Goal: Task Accomplishment & Management: Use online tool/utility

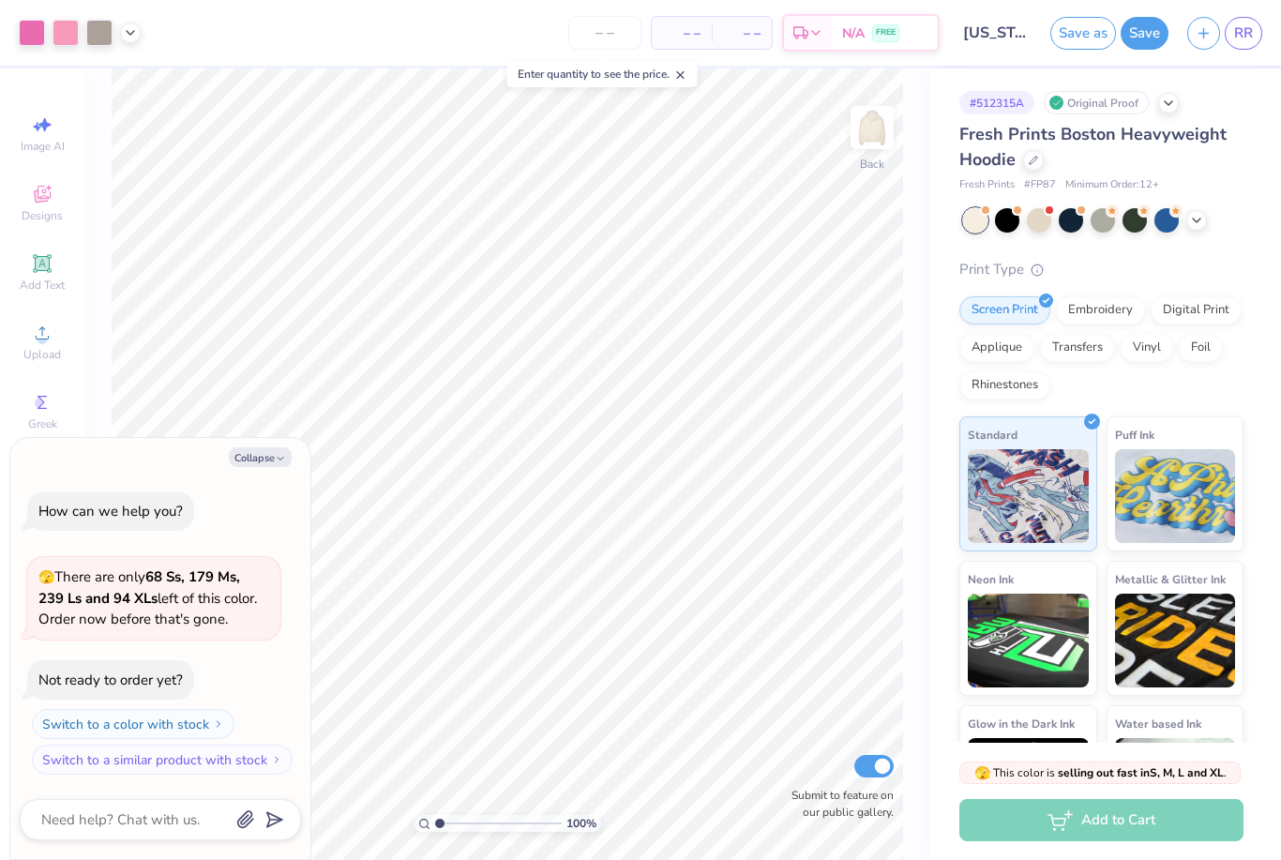
click at [1251, 28] on span "RR" at bounding box center [1243, 34] width 19 height 22
type input "3.40072569383835"
click at [272, 454] on button "Collapse" at bounding box center [260, 457] width 63 height 20
type textarea "x"
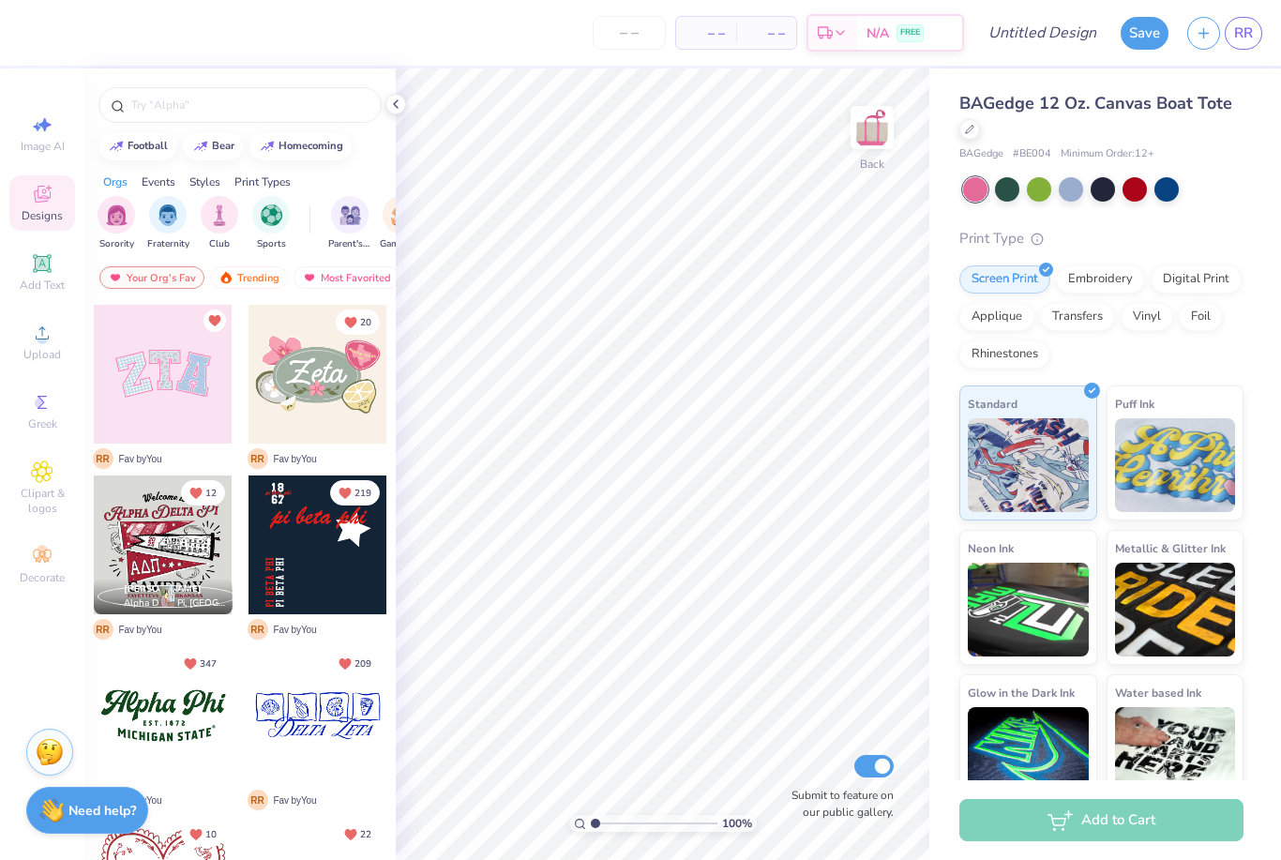
click at [42, 281] on span "Add Text" at bounding box center [42, 285] width 45 height 15
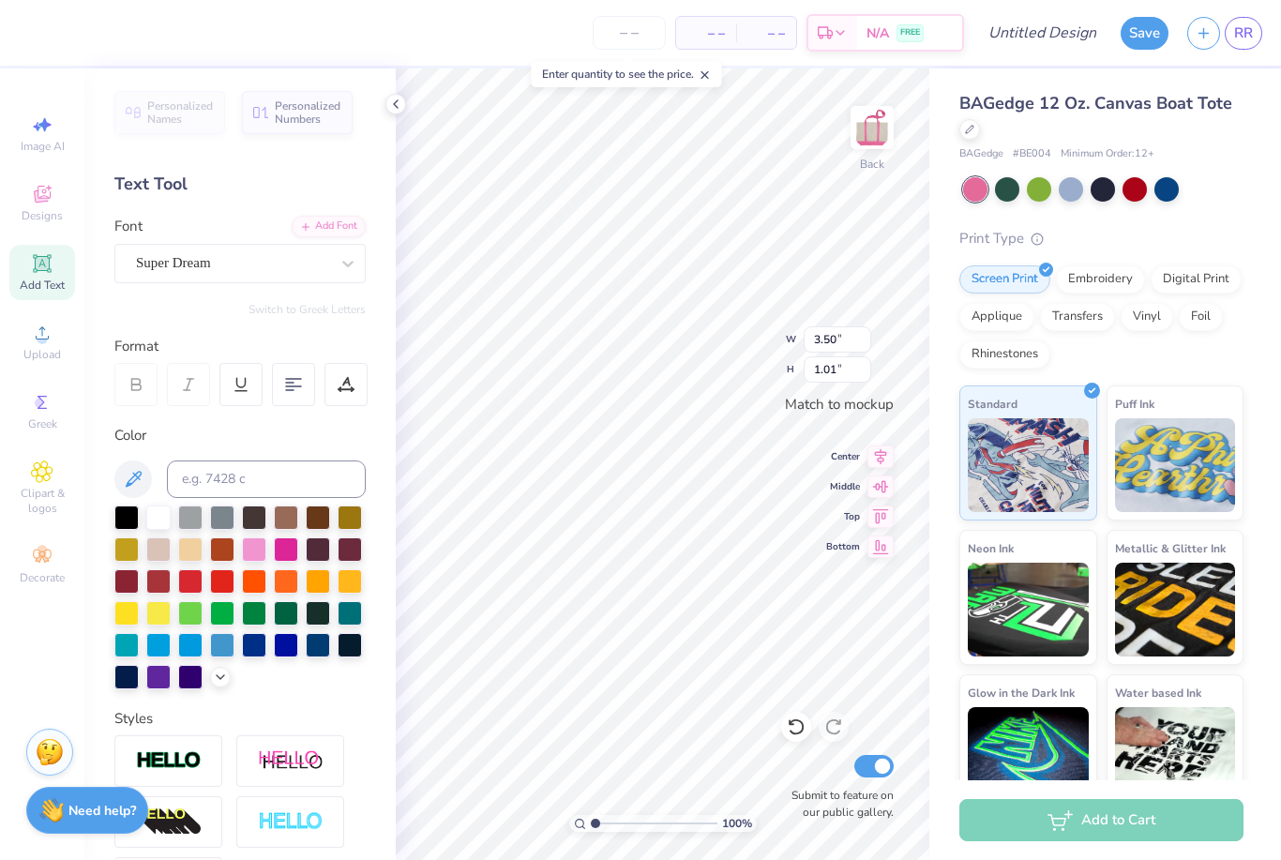
scroll to position [1, 1]
type textarea "T"
type textarea "kappa"
click at [288, 414] on div at bounding box center [240, 411] width 203 height 20
type input "dancing"
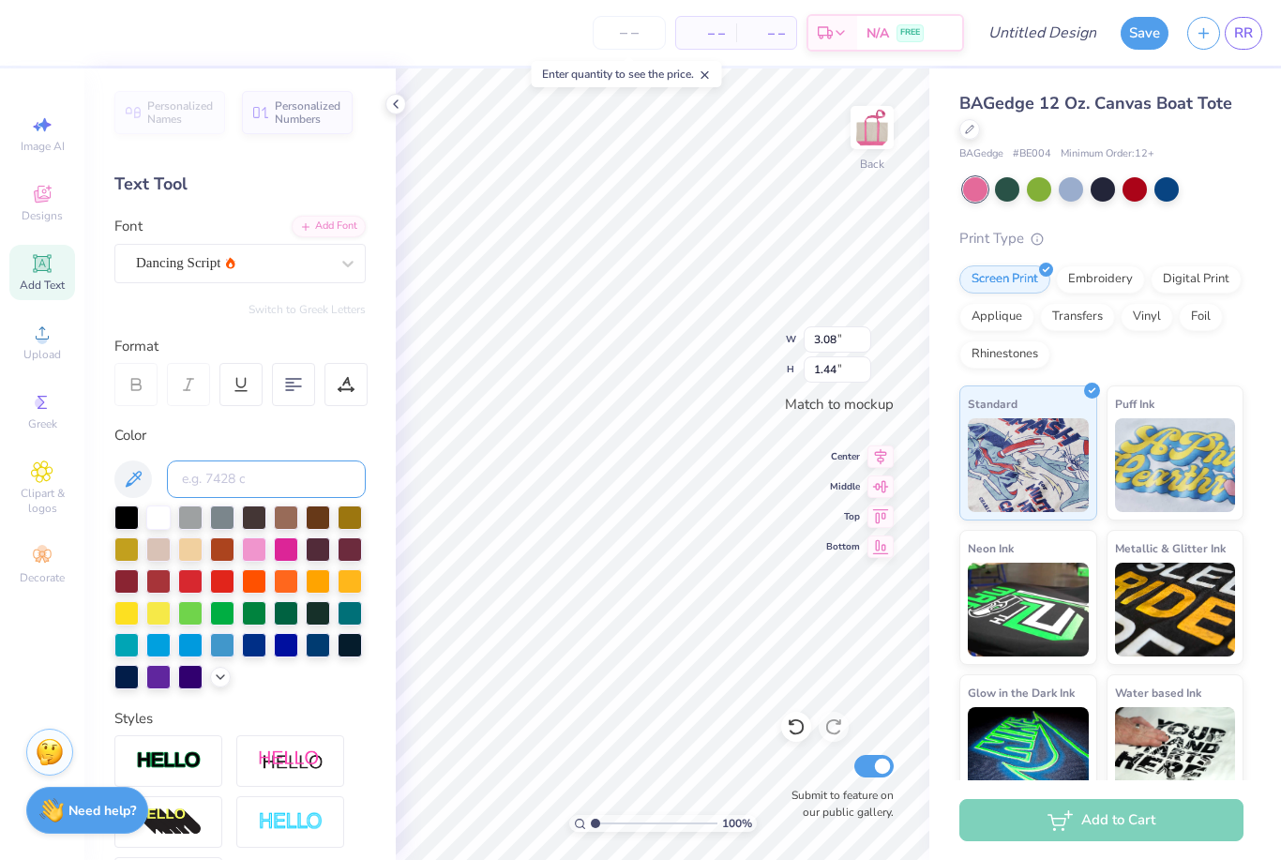
click at [308, 475] on input at bounding box center [266, 479] width 199 height 38
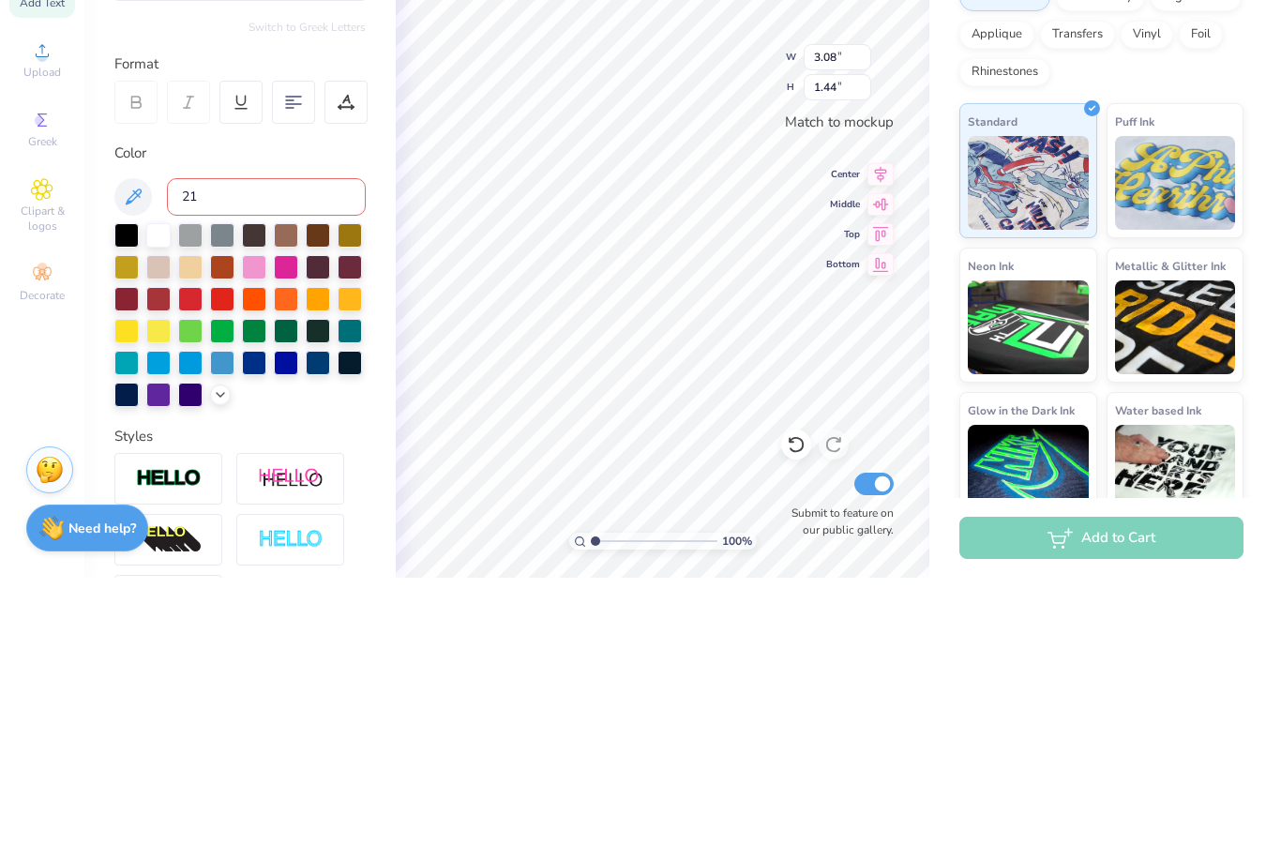
type input "211"
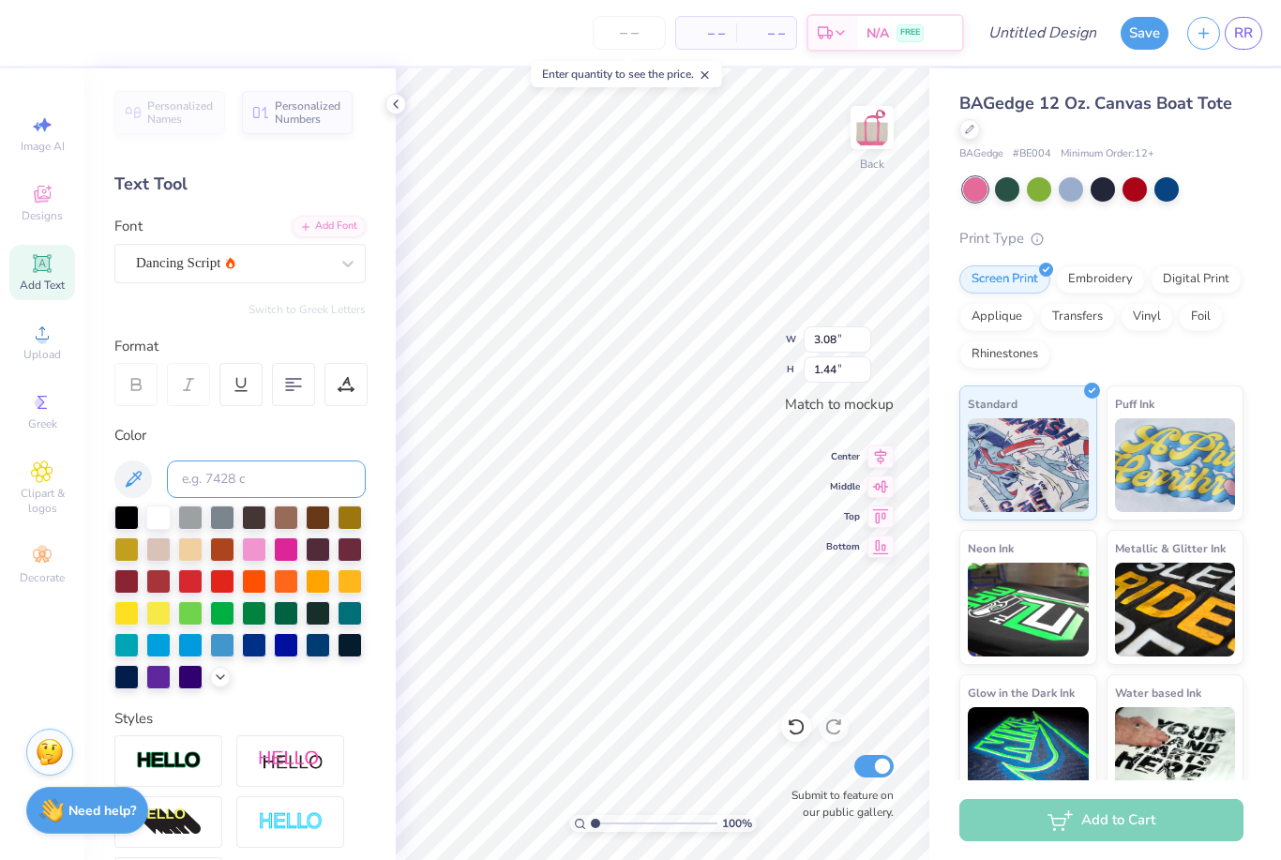
type input "3.49"
type input "1.63"
type input "3.50"
type input "3.49"
click at [388, 102] on icon at bounding box center [395, 104] width 15 height 15
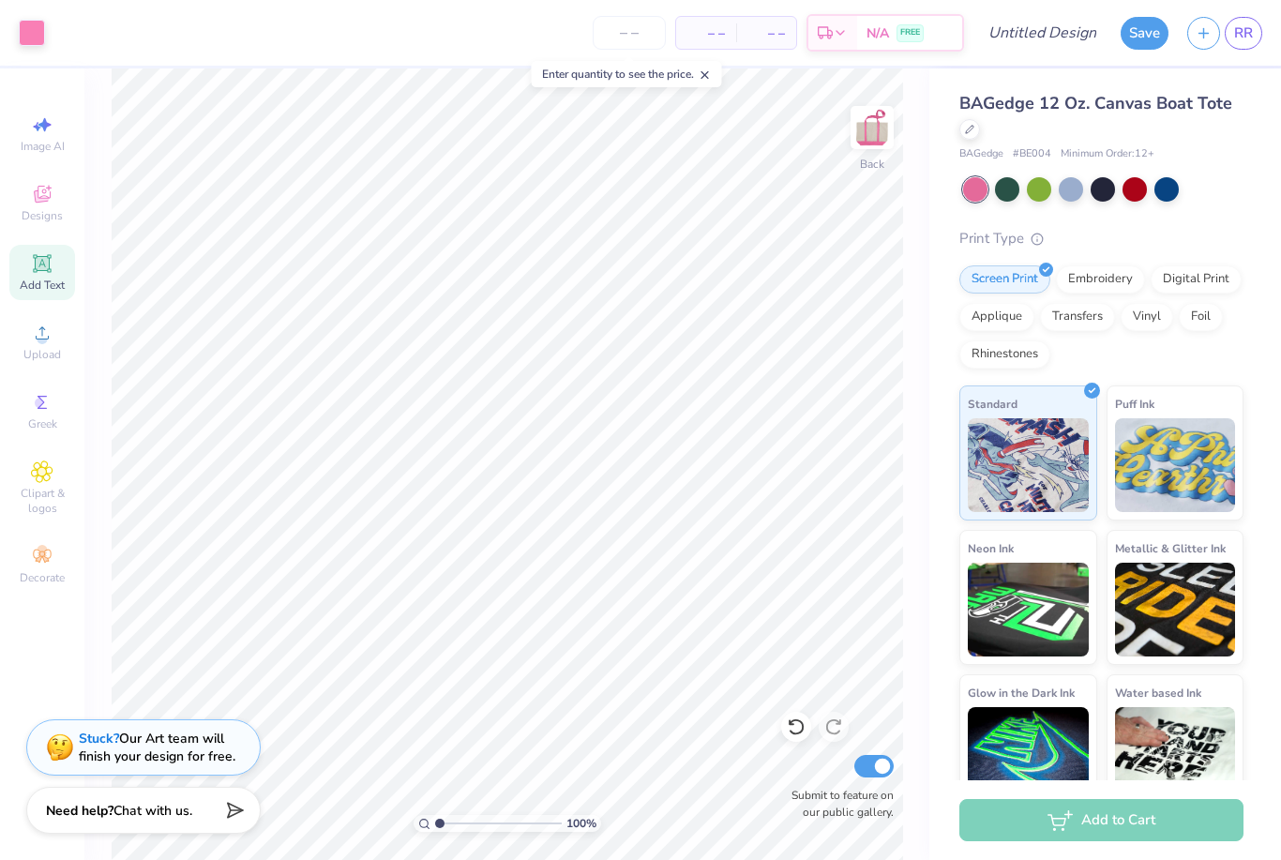
click at [1108, 275] on div "Embroidery" at bounding box center [1100, 279] width 89 height 28
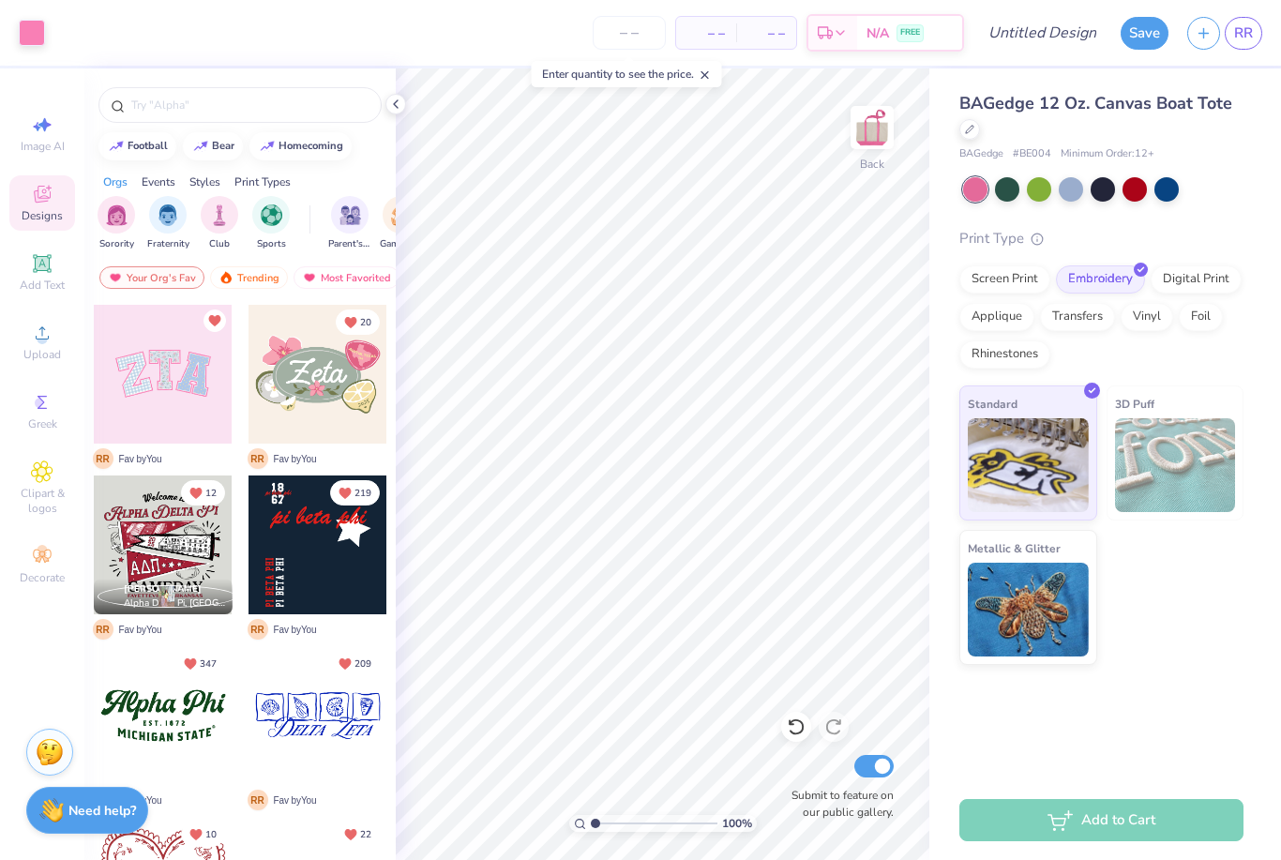
click at [1175, 496] on img at bounding box center [1175, 465] width 121 height 94
click at [1186, 637] on div "Standard 3D Puff Metallic & Glitter" at bounding box center [1101, 524] width 284 height 279
click at [396, 98] on icon at bounding box center [395, 104] width 15 height 15
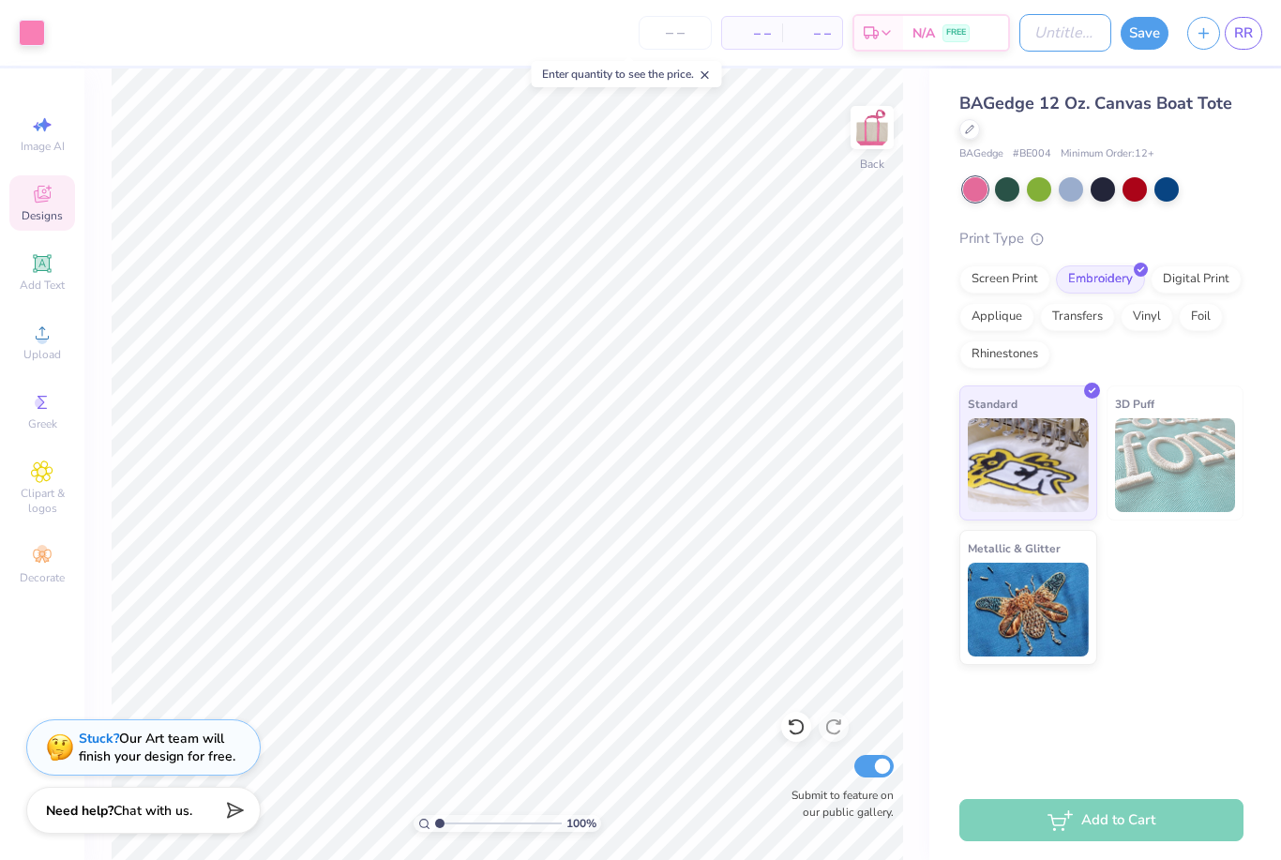
click at [1059, 25] on input "Design Title" at bounding box center [1065, 33] width 92 height 38
type input "pink kappa tote bag"
click at [1144, 20] on button "Save" at bounding box center [1145, 33] width 48 height 33
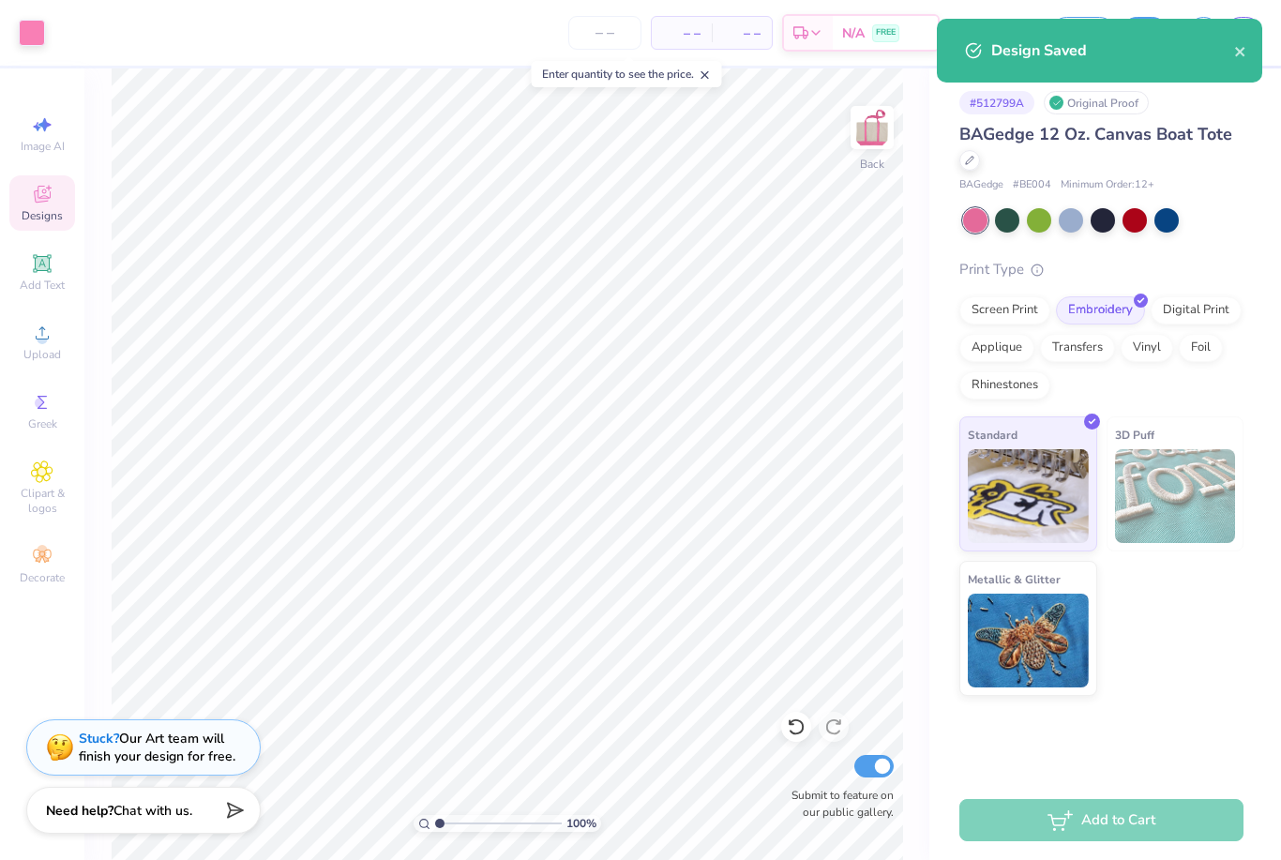
click at [1229, 215] on div at bounding box center [1103, 220] width 280 height 24
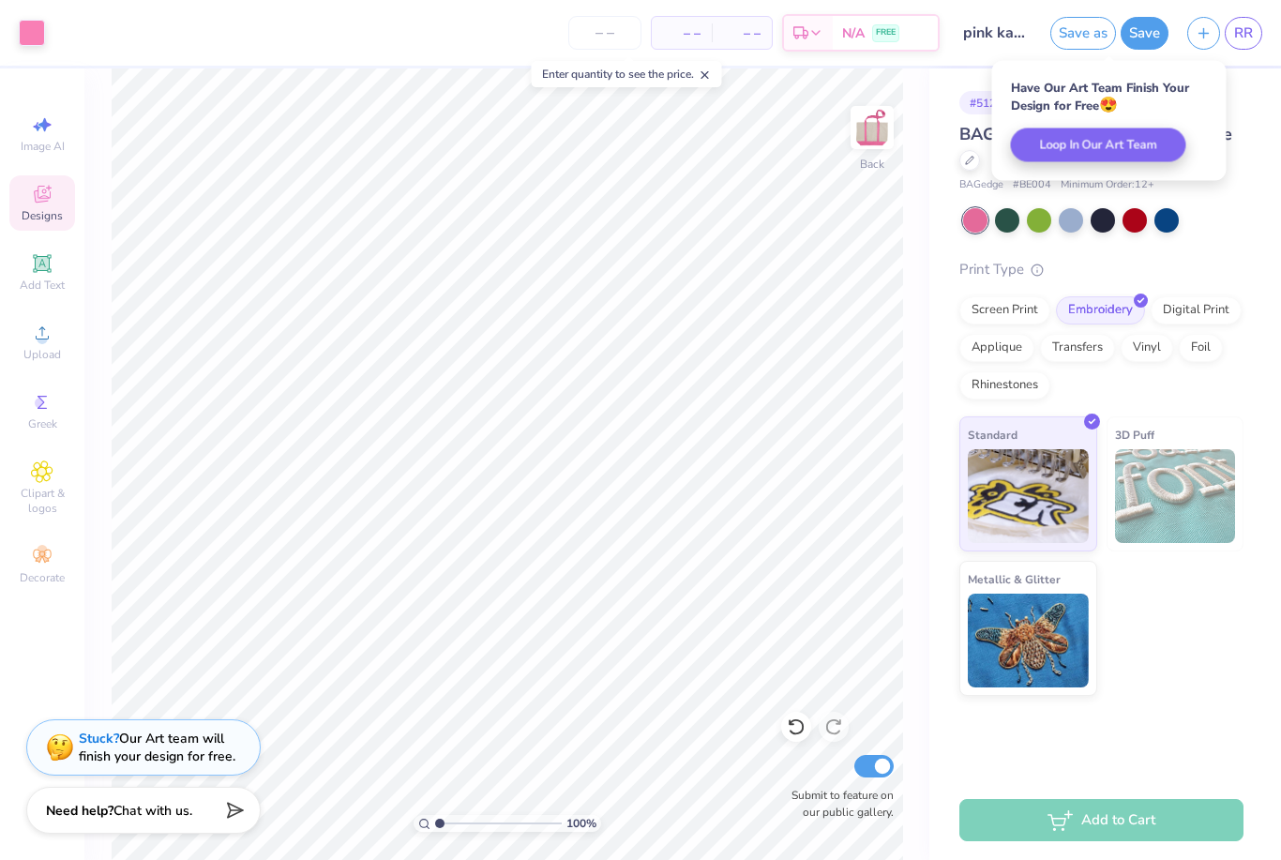
click at [1232, 36] on link "RR" at bounding box center [1244, 33] width 38 height 33
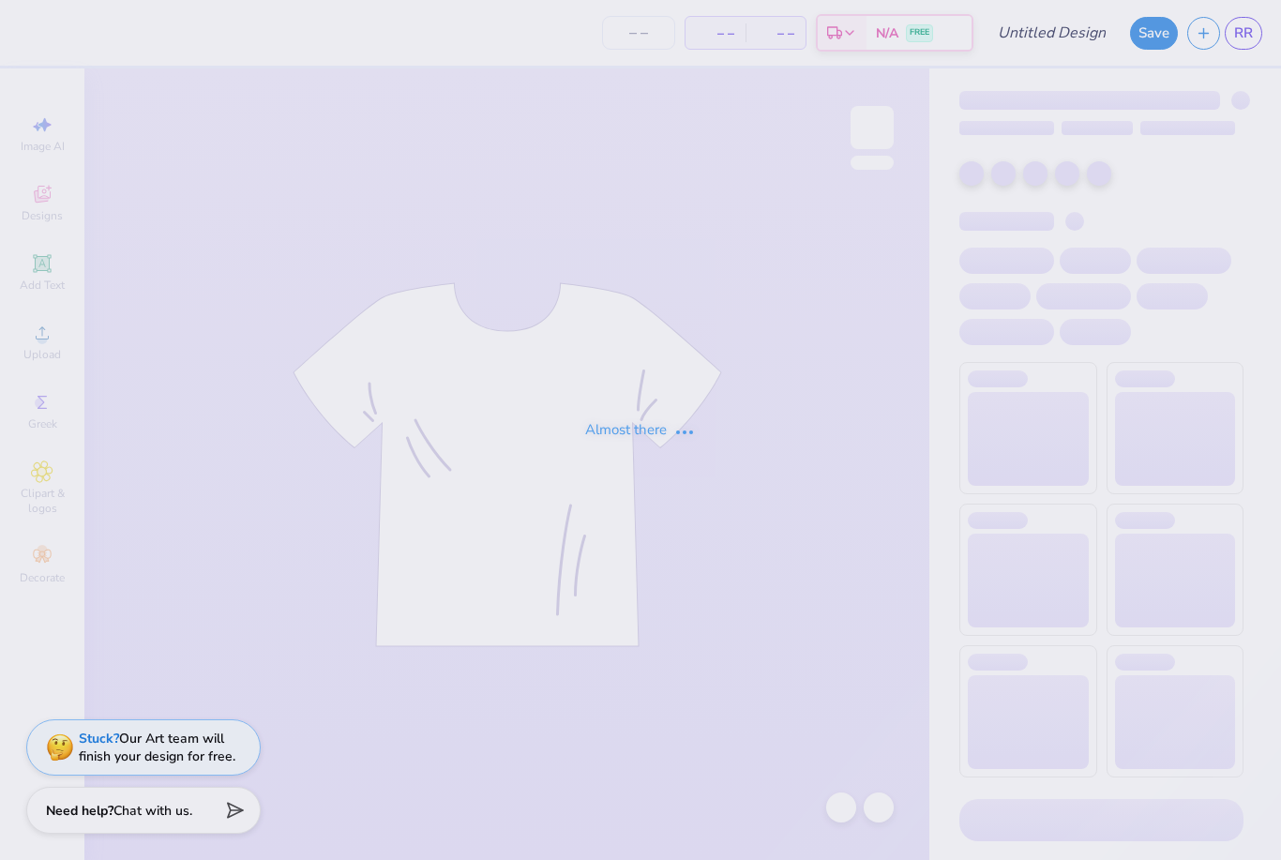
type input "pink kappa tote bag"
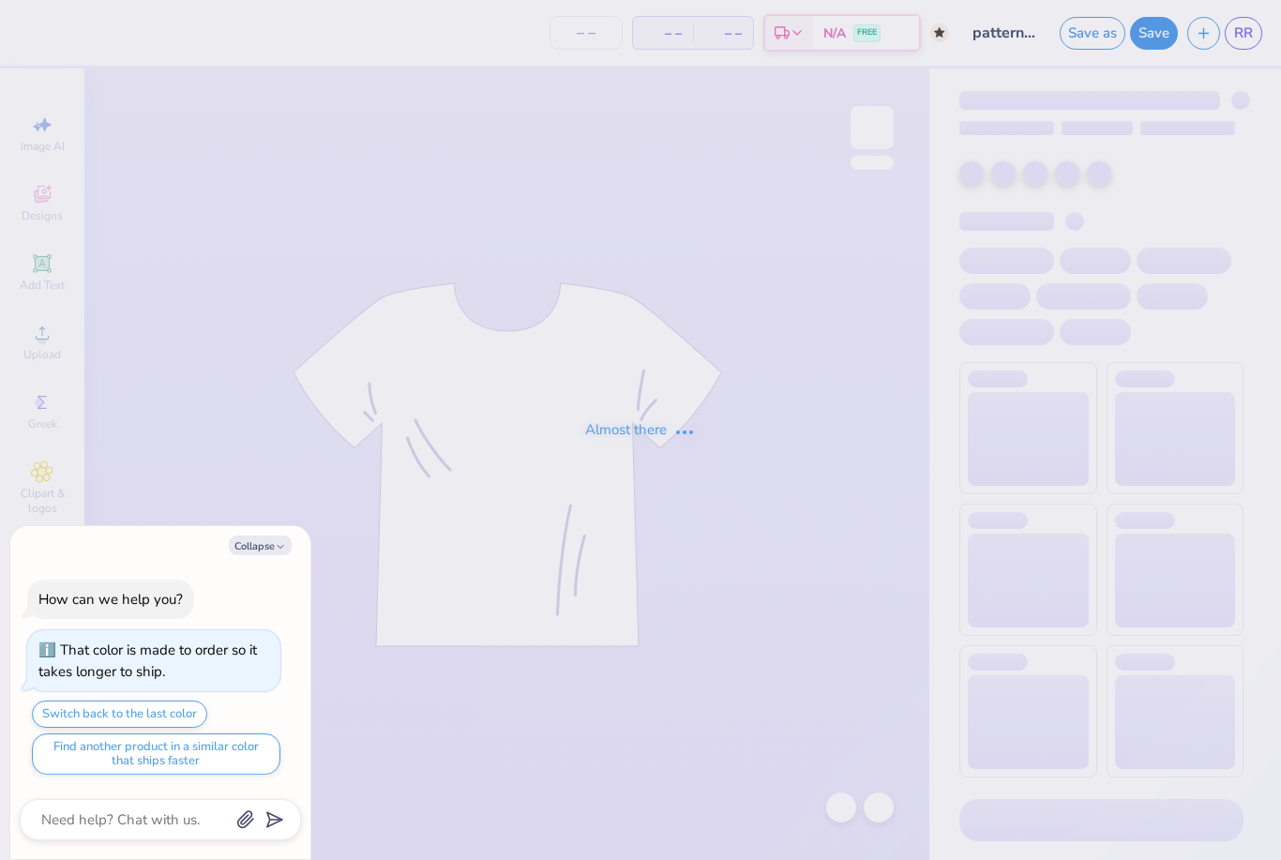
type input "pattern sweatpants"
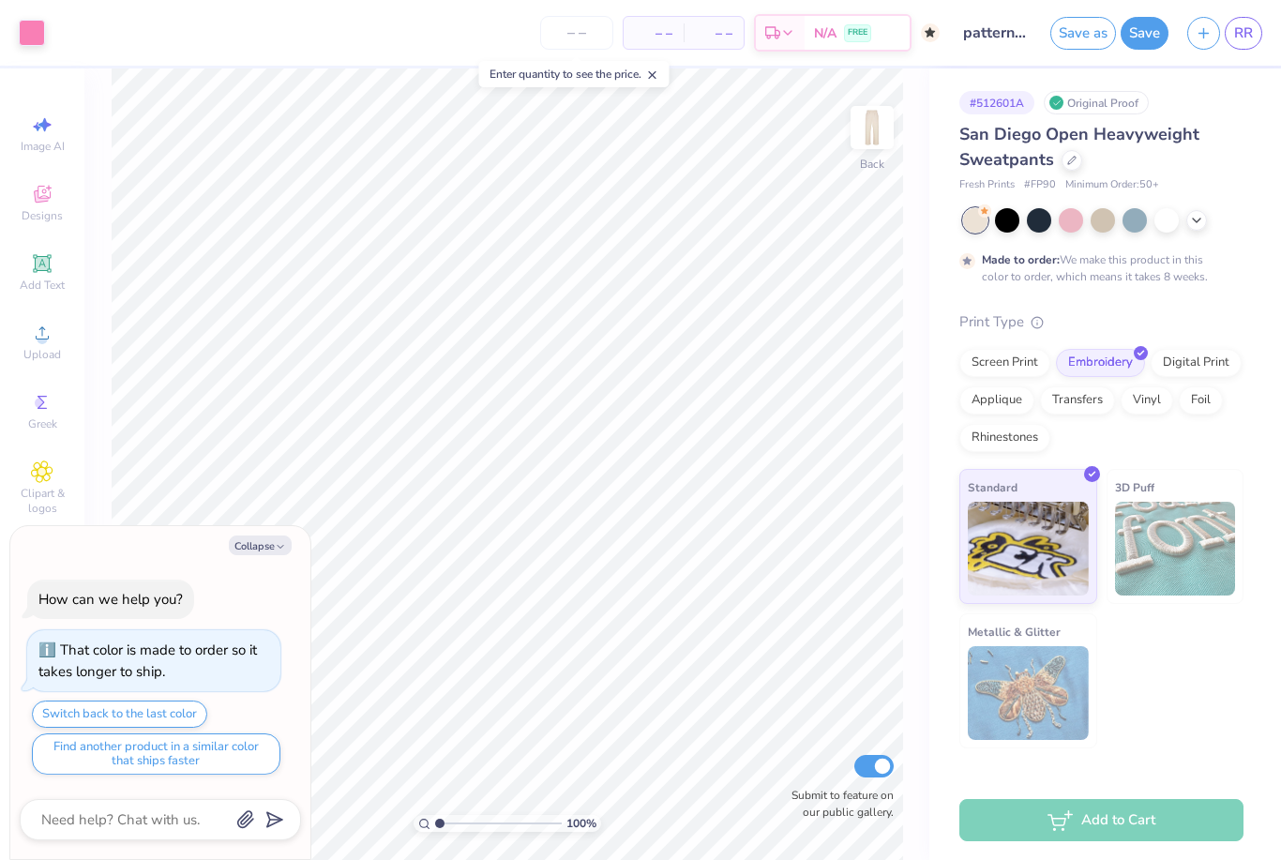
click at [263, 567] on div "How can we help you? That color is made to order so it takes longer to ship. Sw…" at bounding box center [160, 678] width 281 height 226
click at [265, 536] on button "Collapse" at bounding box center [260, 546] width 63 height 20
type textarea "x"
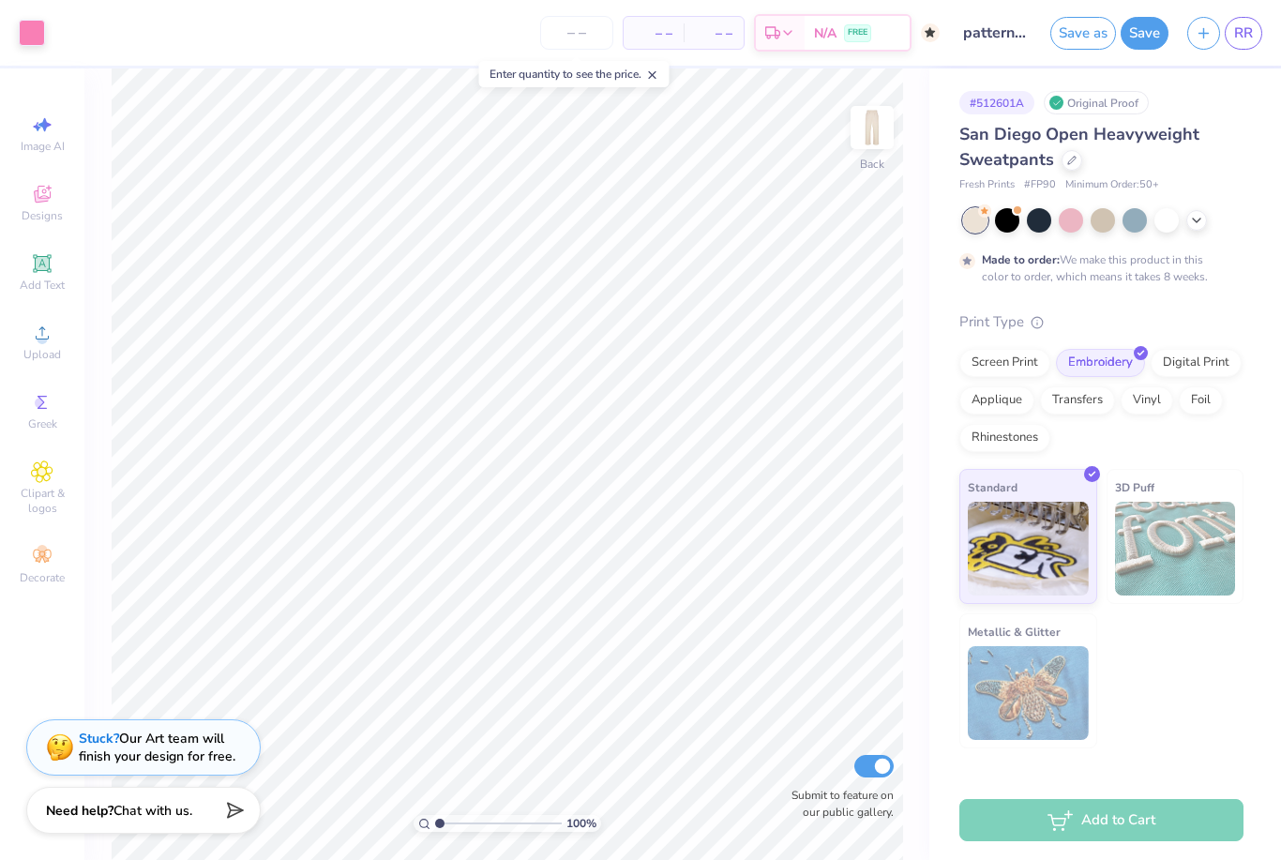
click at [1251, 23] on span "RR" at bounding box center [1243, 34] width 19 height 22
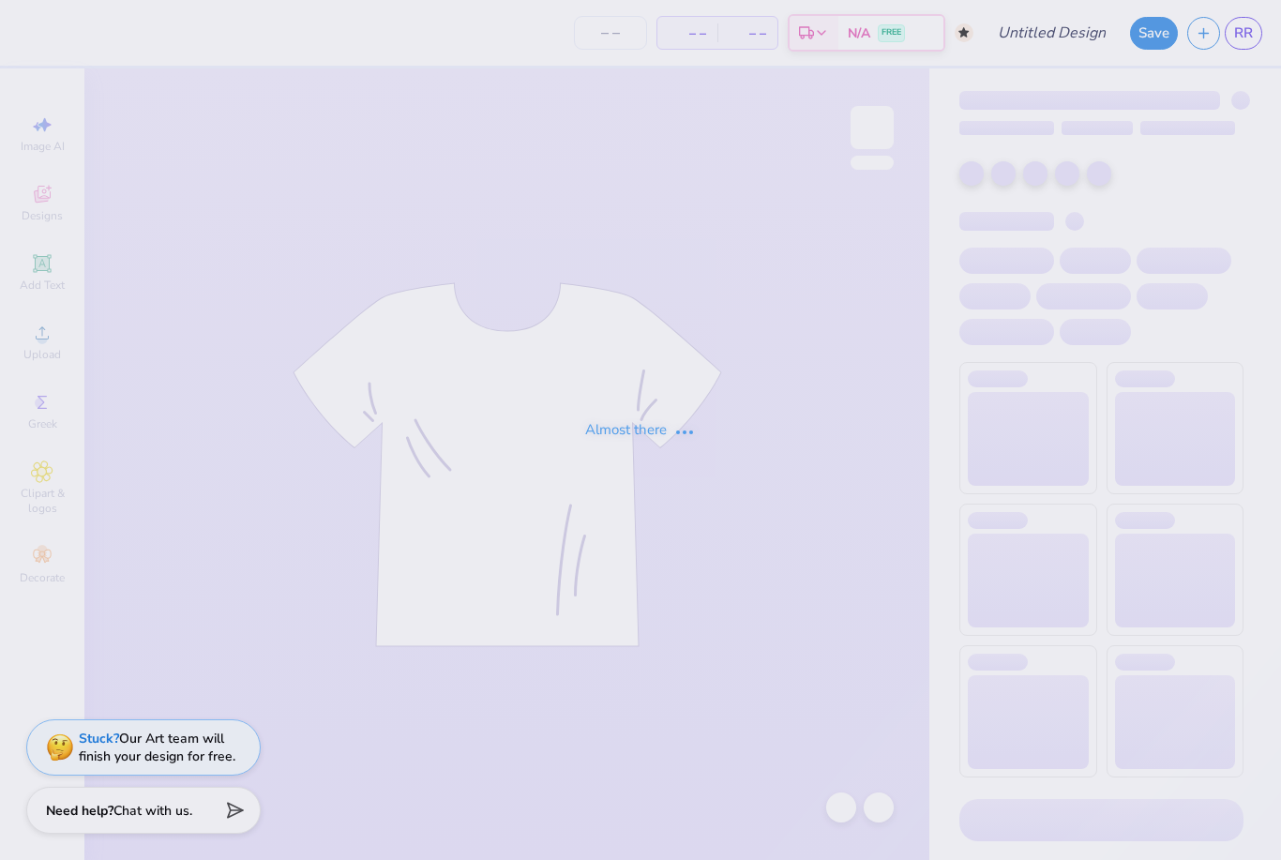
type input "pattern sweatpants"
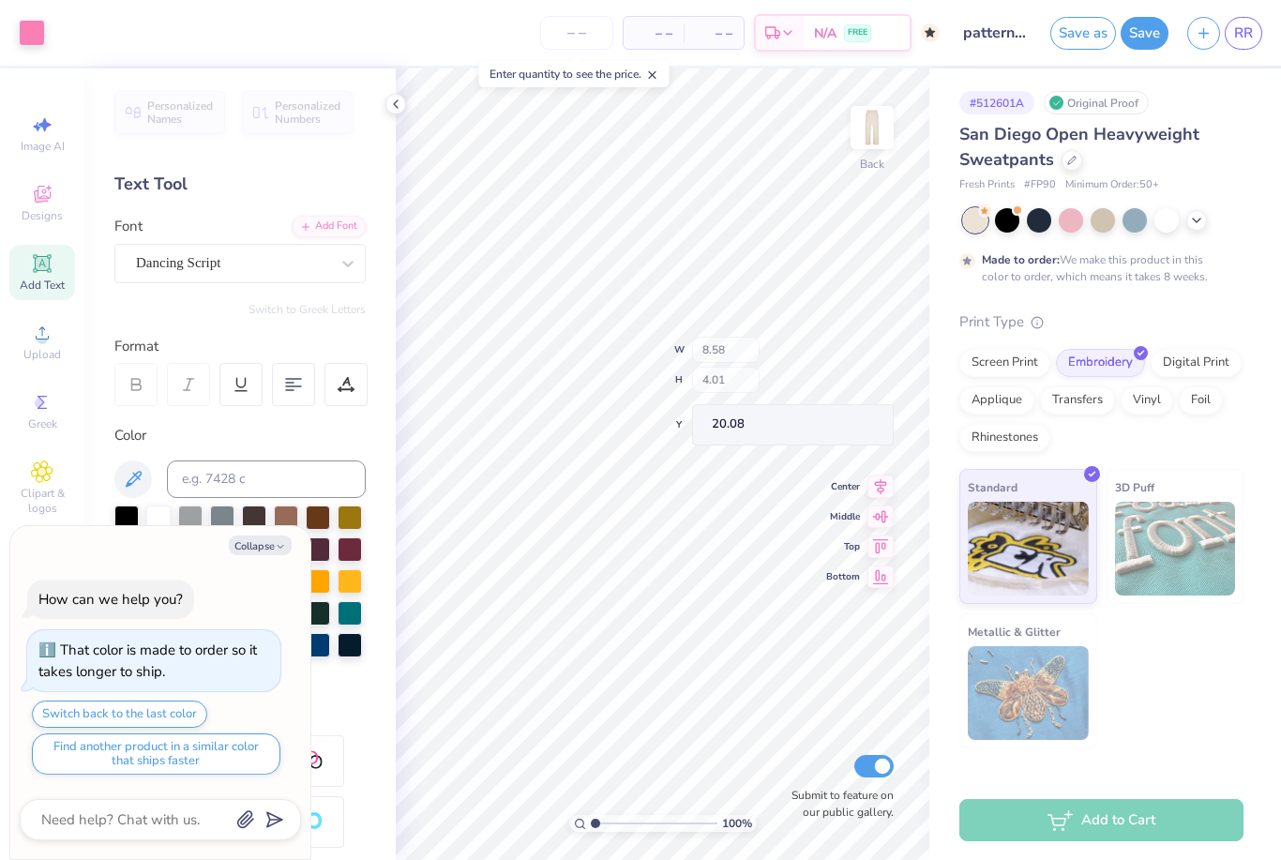
type textarea "x"
type input "1.65499518787131"
type textarea "x"
type input "1.65499518787131"
type textarea "x"
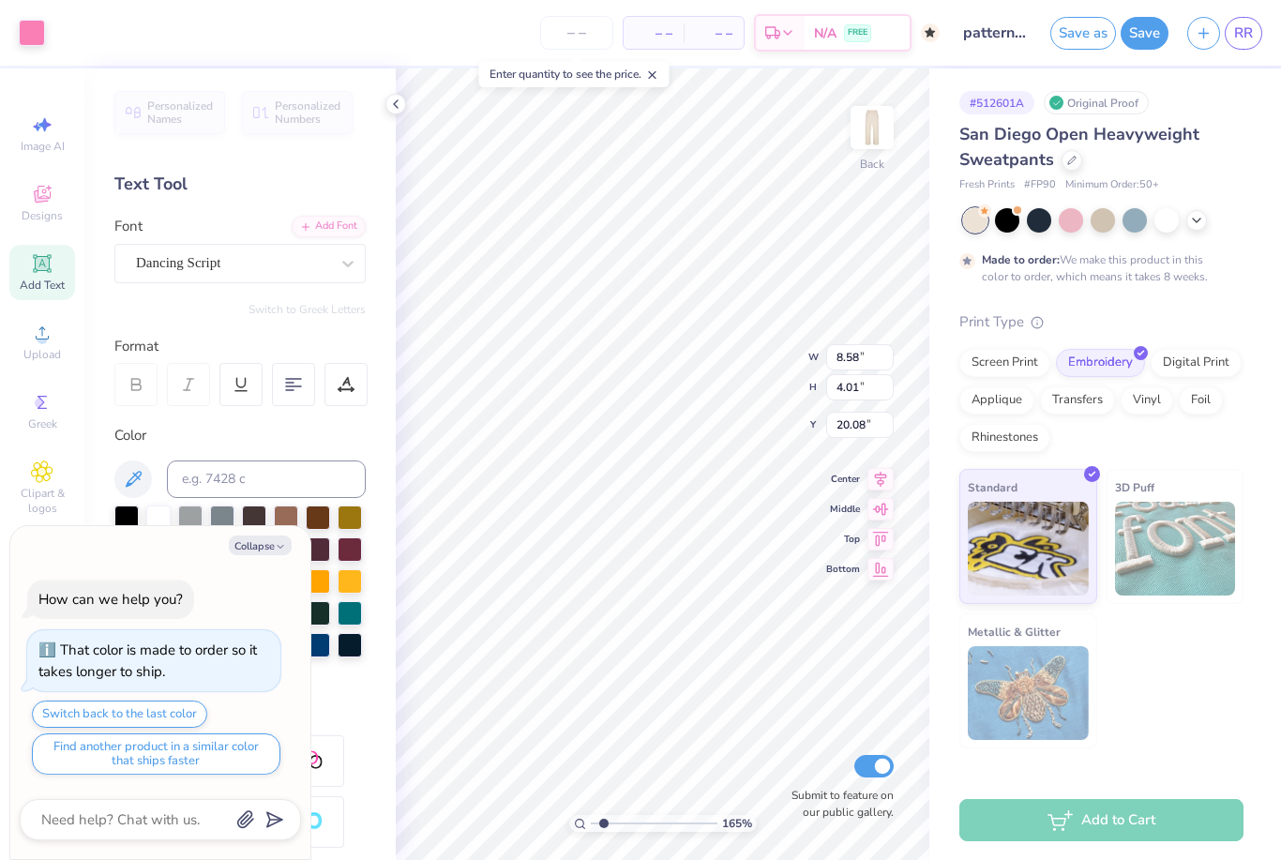
type input "1.65499518787131"
type textarea "x"
type input "1.65499518787131"
type textarea "x"
type input "1.65499518787131"
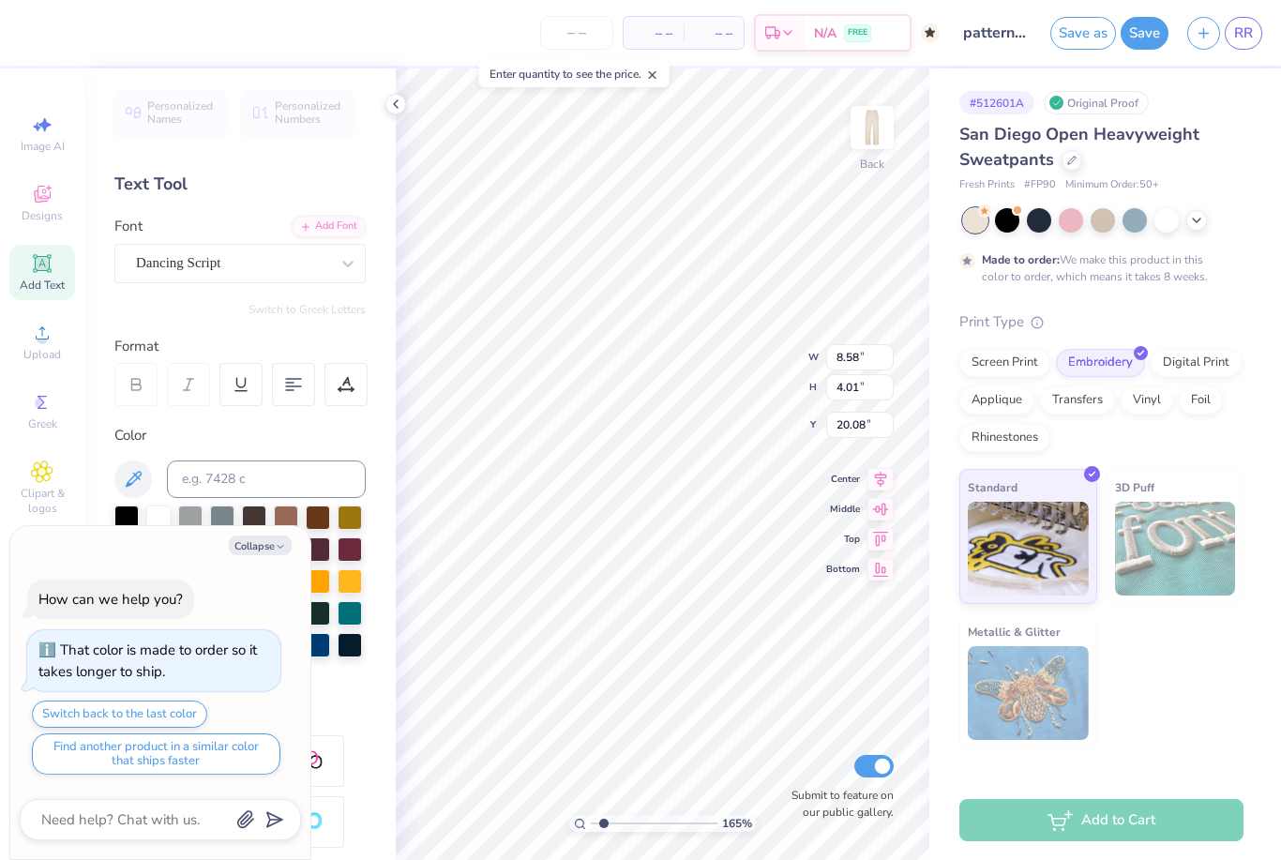
type textarea "x"
type input "1.65499518787131"
type input "4.32"
type textarea "x"
type input "1.65499518787131"
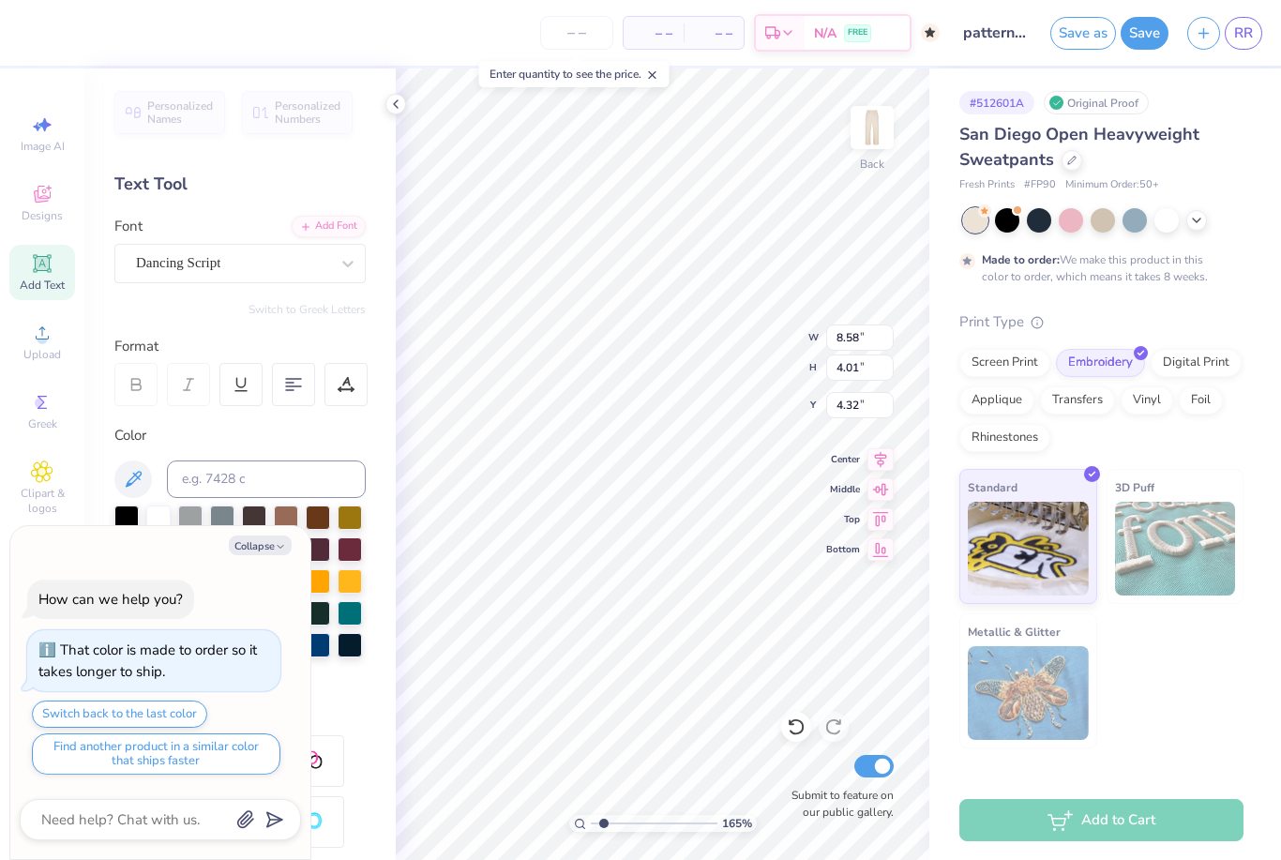
type textarea "x"
type input "1.65499518787131"
type textarea "x"
type input "1.65499518787131"
type input "4.50"
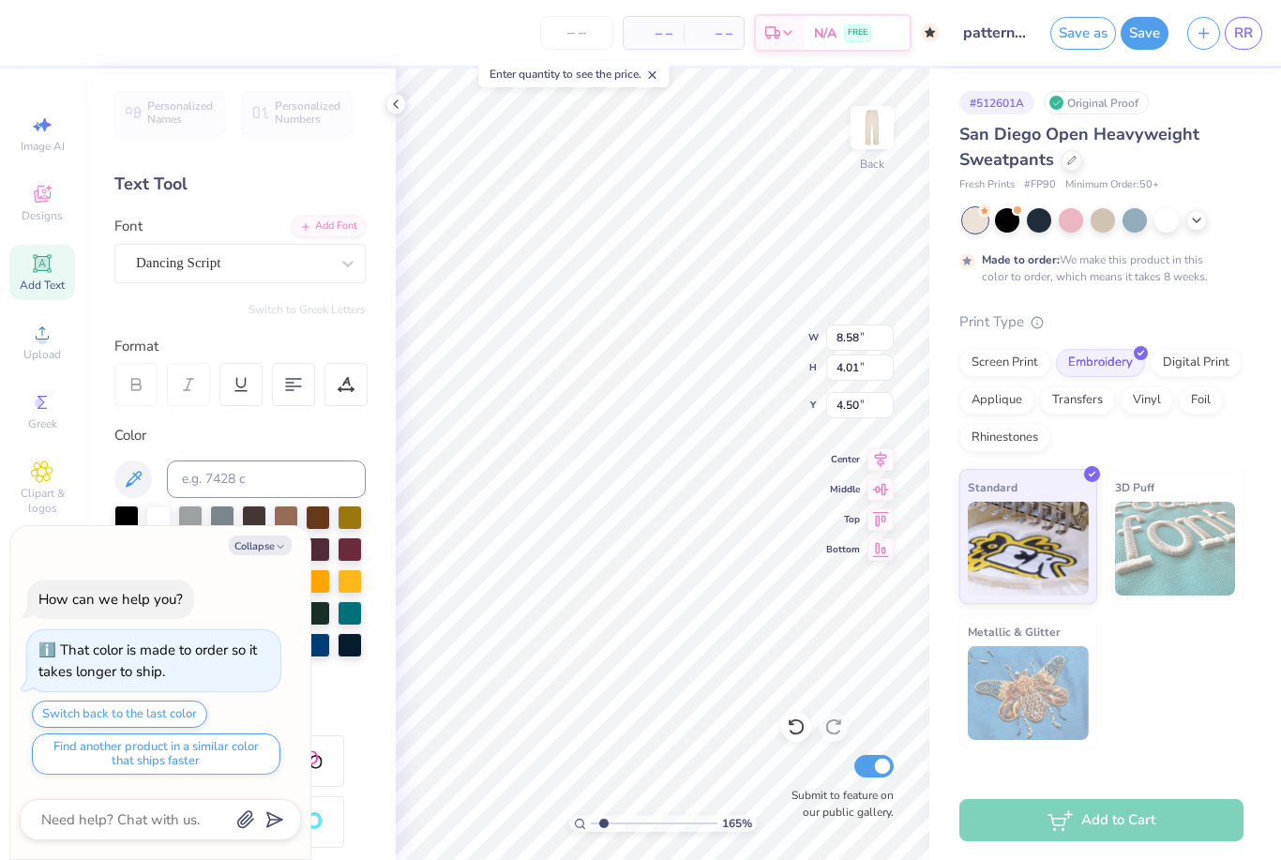
type textarea "x"
type input "1.65499518787131"
type textarea "x"
type input "1.65499518787131"
type textarea "x"
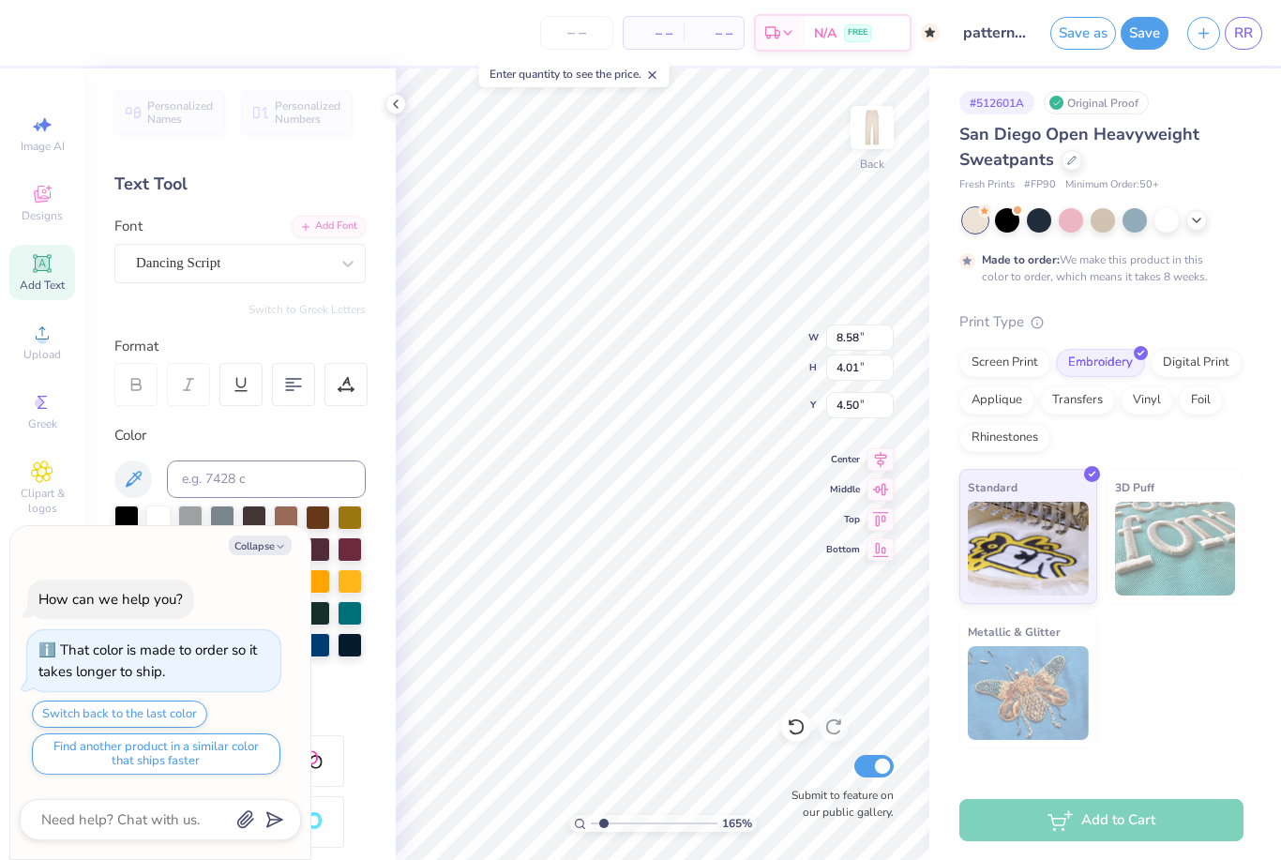
type input "1.65499518787131"
type input "7.16"
type input "3.34"
type textarea "x"
type input "1.65499518787131"
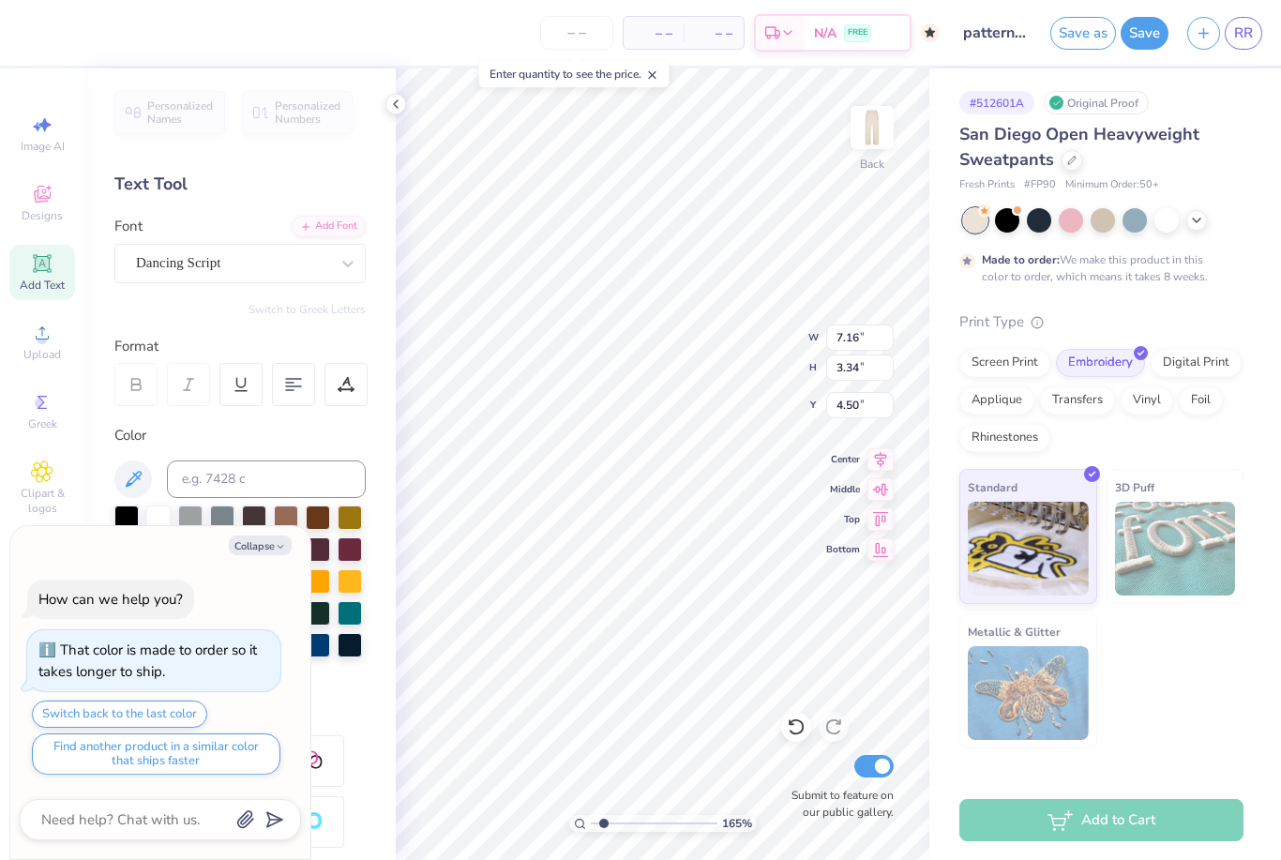
type textarea "x"
type input "1.65499518787131"
type textarea "x"
type input "1.65499518787131"
type input "4.54"
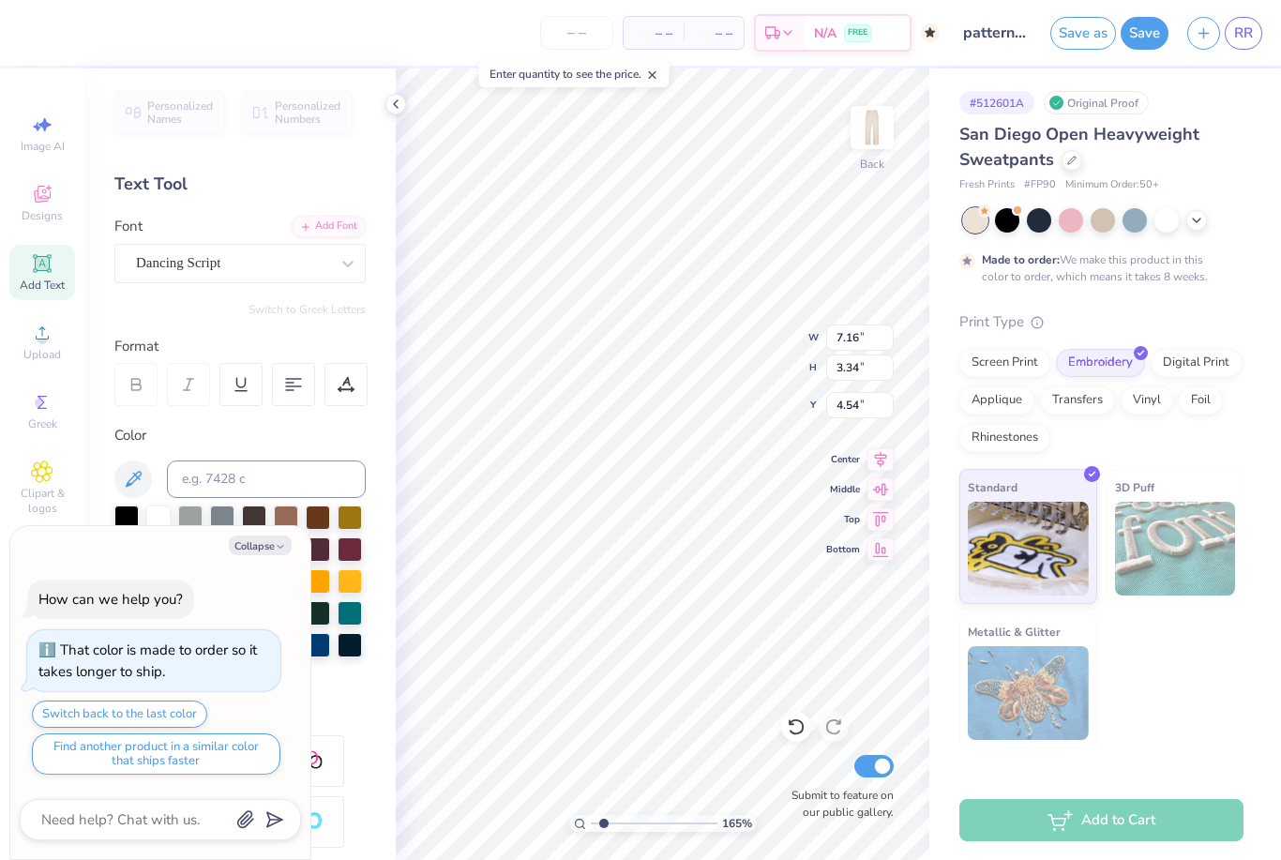
type textarea "x"
type input "1.65499518787131"
type textarea "x"
type input "1"
click at [802, 729] on icon at bounding box center [796, 726] width 19 height 19
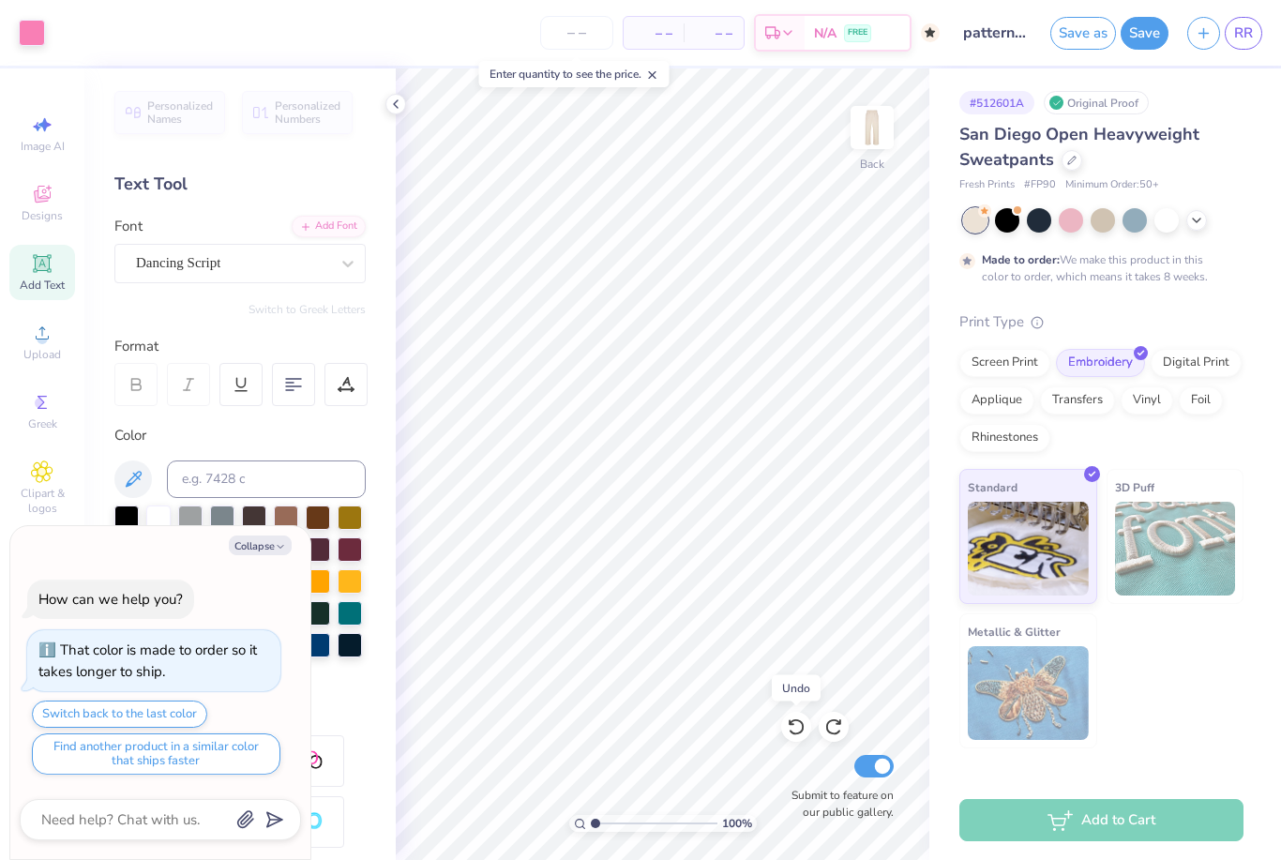
click at [790, 736] on icon at bounding box center [796, 726] width 19 height 19
click at [798, 737] on div at bounding box center [796, 727] width 30 height 30
click at [795, 734] on icon at bounding box center [796, 727] width 16 height 17
type textarea "x"
